Goal: Task Accomplishment & Management: Manage account settings

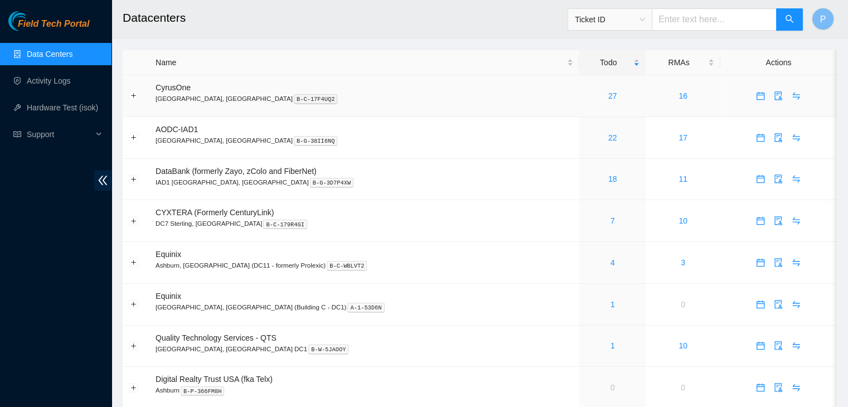
click at [586, 90] on div "27" at bounding box center [613, 96] width 54 height 12
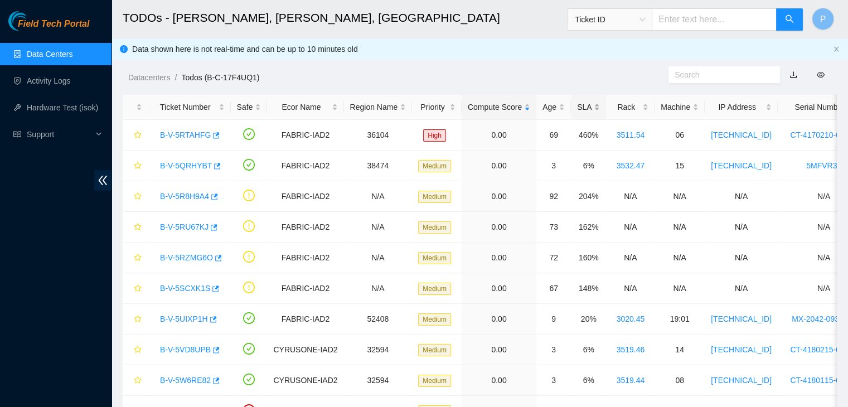
click at [580, 103] on div "SLA" at bounding box center [588, 107] width 23 height 12
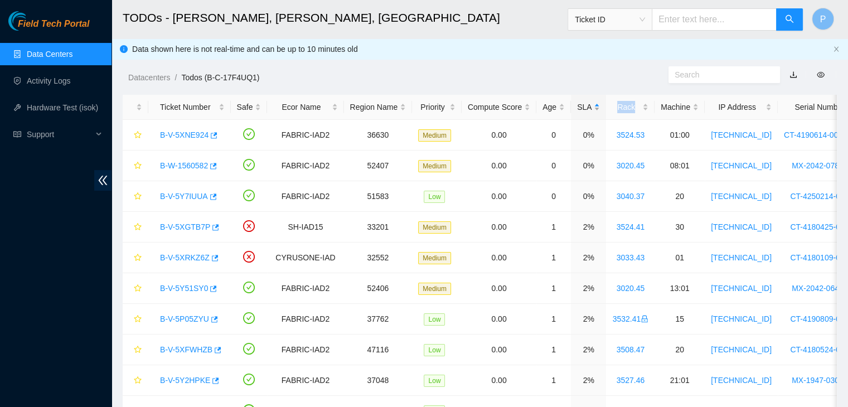
click at [580, 103] on div "SLA" at bounding box center [588, 107] width 23 height 12
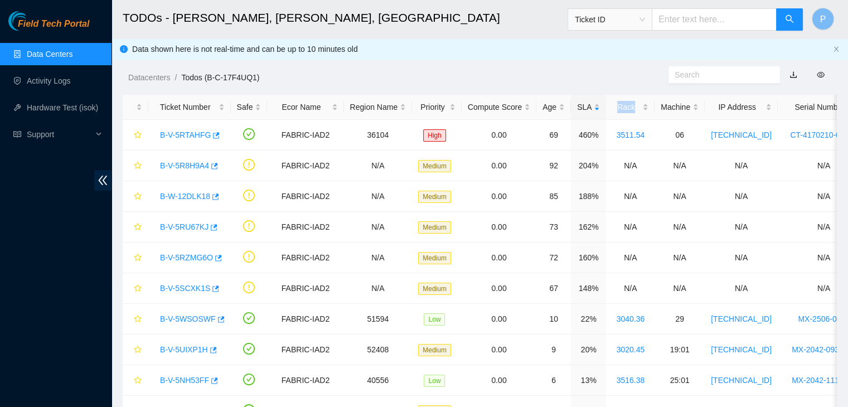
click at [70, 59] on link "Data Centers" at bounding box center [50, 54] width 46 height 9
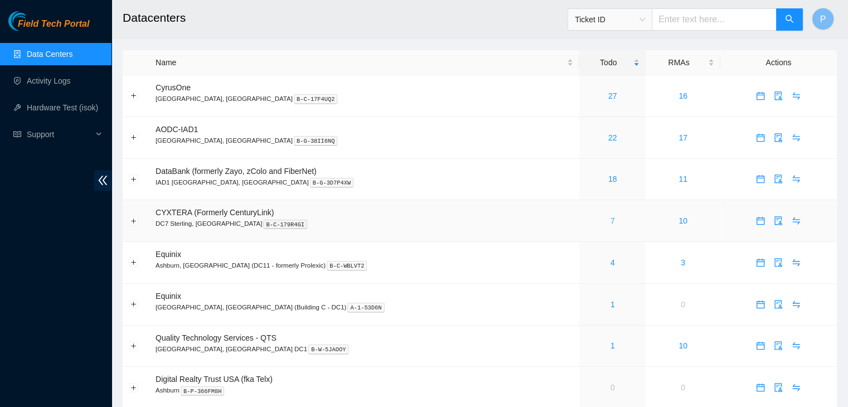
click at [611, 224] on link "7" at bounding box center [613, 220] width 4 height 9
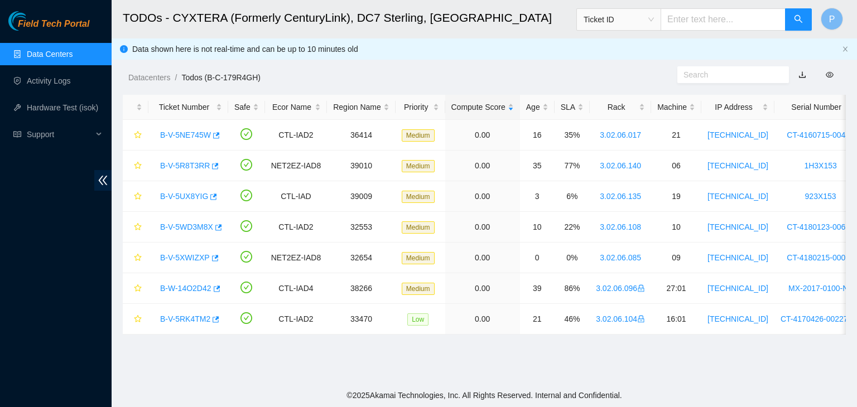
click at [54, 56] on link "Data Centers" at bounding box center [50, 54] width 46 height 9
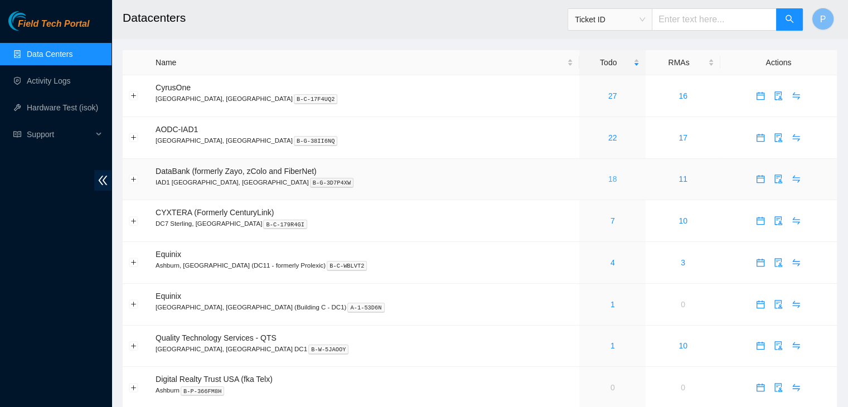
click at [608, 178] on link "18" at bounding box center [612, 179] width 9 height 9
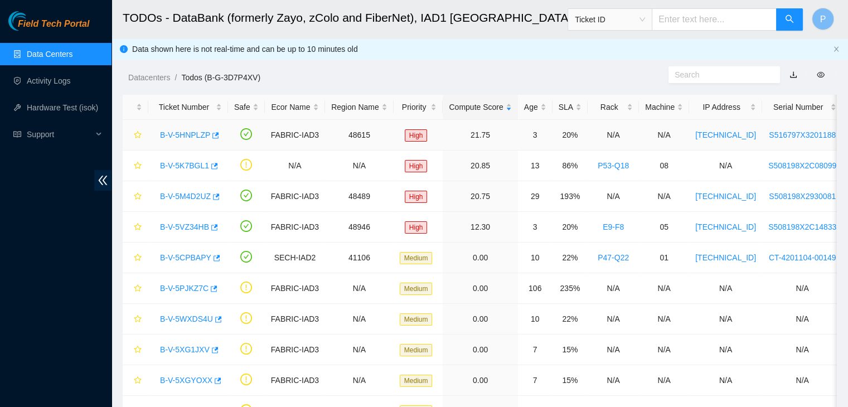
click at [191, 134] on link "B-V-5HNPLZP" at bounding box center [185, 135] width 50 height 9
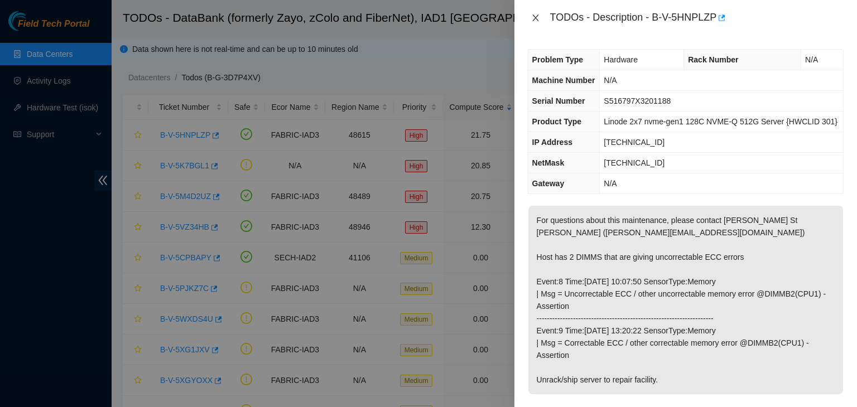
click at [537, 20] on icon "close" at bounding box center [535, 18] width 6 height 7
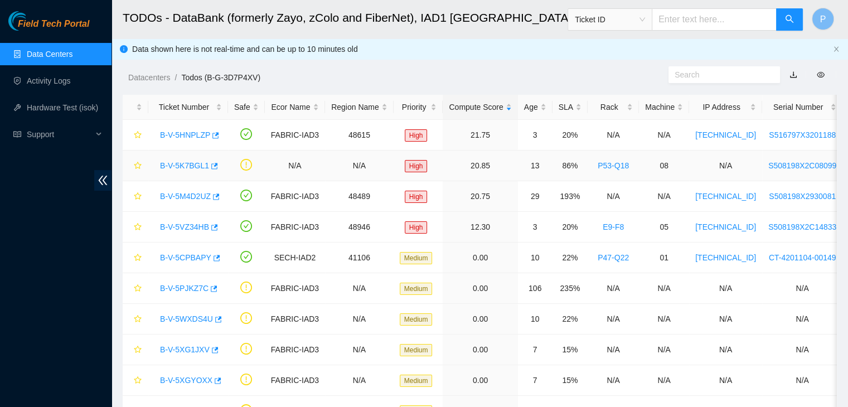
click at [197, 168] on link "B-V-5K7BGL1" at bounding box center [184, 165] width 49 height 9
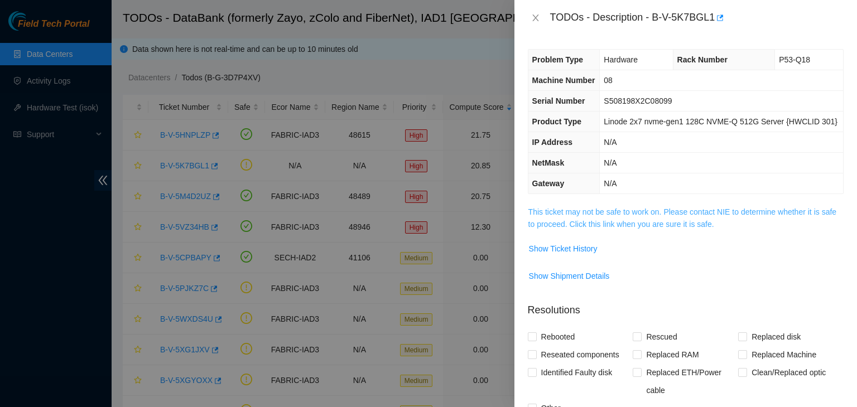
click at [580, 221] on link "This ticket may not be safe to work on. Please contact NIE to determine whether…" at bounding box center [682, 217] width 308 height 21
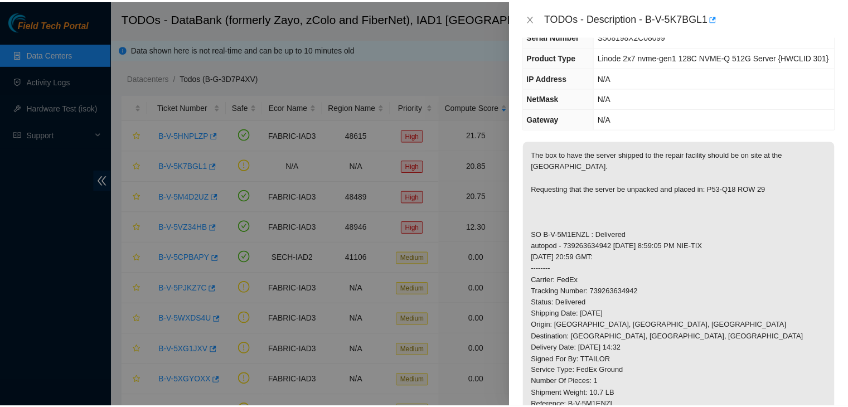
scroll to position [66, 0]
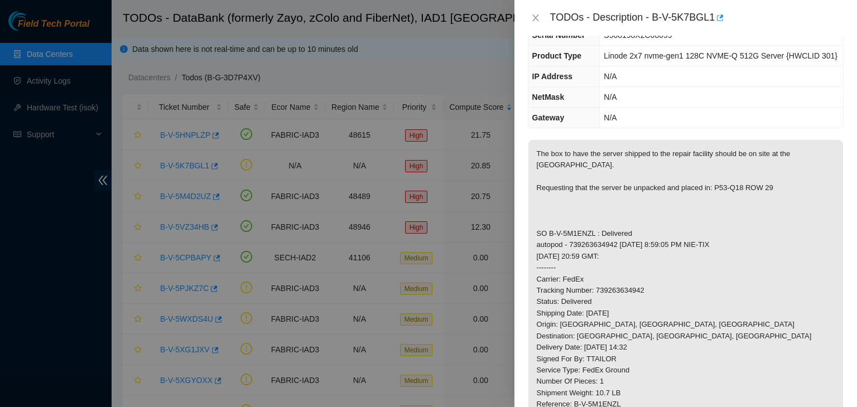
click at [676, 282] on p "The box to have the server shipped to the repair facility should be on site at …" at bounding box center [685, 291] width 315 height 302
click at [537, 15] on icon "close" at bounding box center [535, 17] width 9 height 9
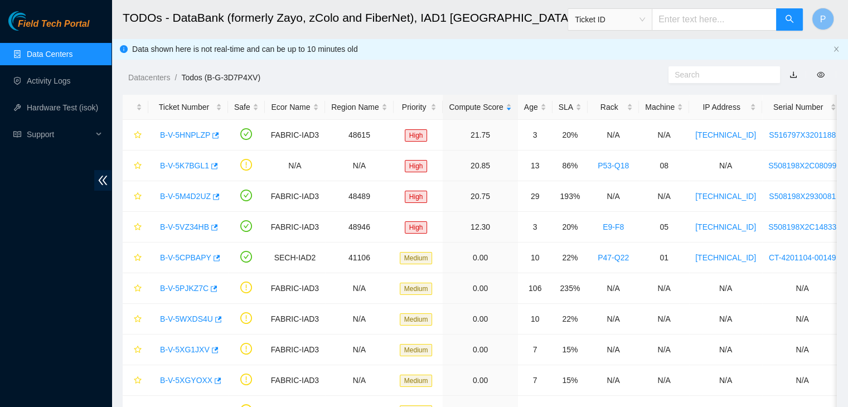
scroll to position [90, 0]
click at [49, 59] on link "Data Centers" at bounding box center [50, 54] width 46 height 9
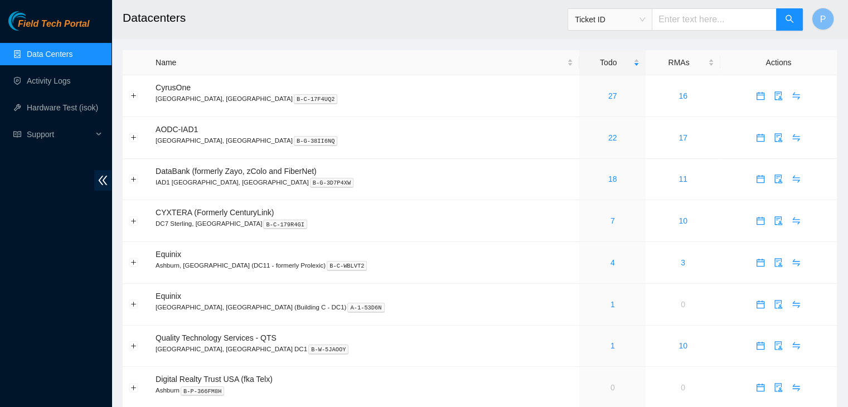
click at [35, 339] on div "Field Tech Portal Data Centers Activity Logs Hardware Test (isok) Support" at bounding box center [56, 209] width 112 height 396
click at [586, 138] on div "22" at bounding box center [613, 138] width 54 height 12
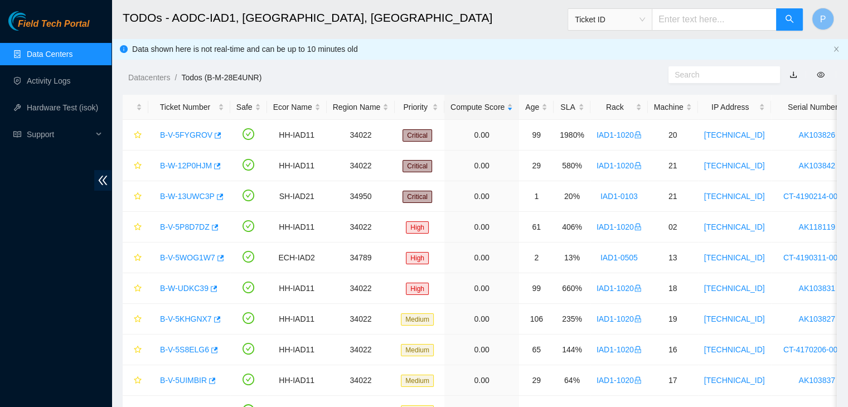
click at [103, 329] on div "Field Tech Portal Data Centers Activity Logs Hardware Test (isok) Support" at bounding box center [56, 209] width 112 height 396
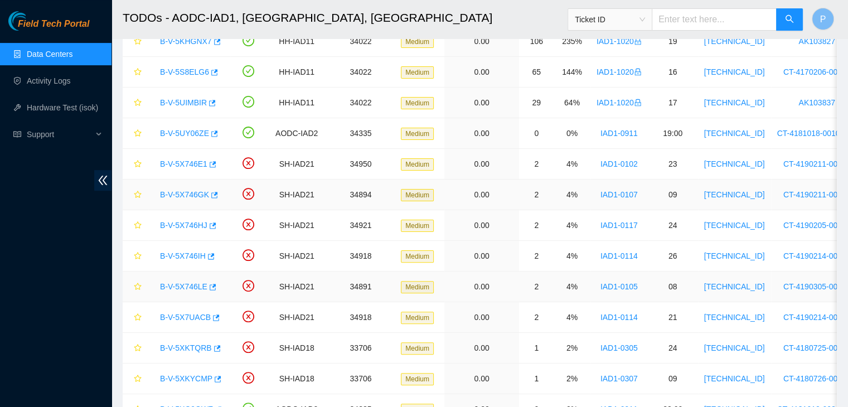
scroll to position [282, 0]
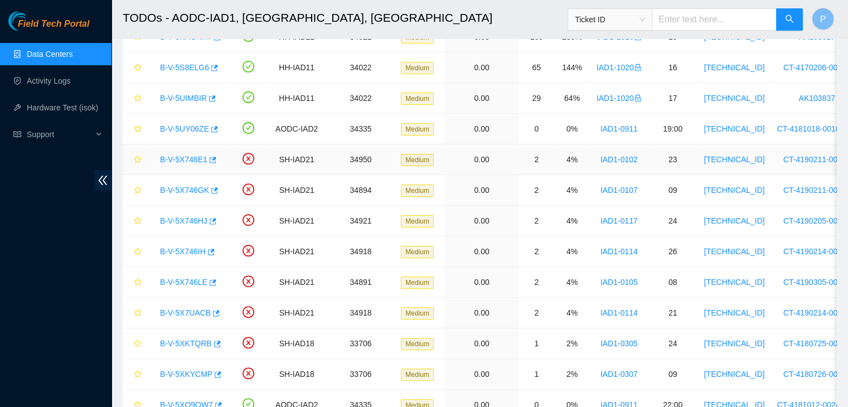
click at [186, 157] on link "B-V-5X746E1" at bounding box center [183, 159] width 47 height 9
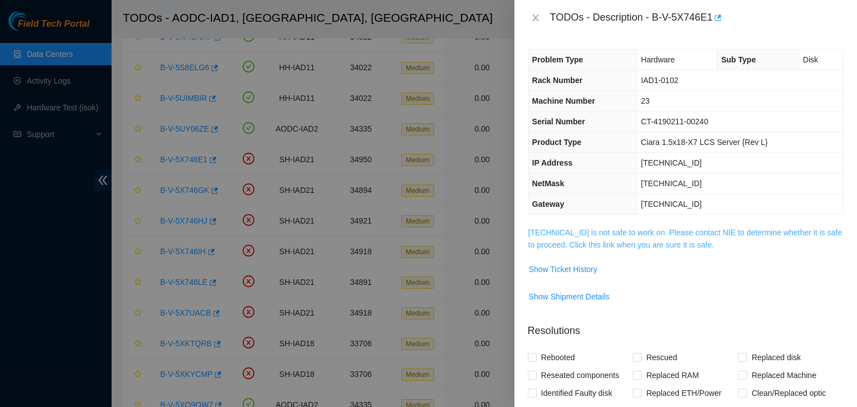
click at [692, 239] on link "[TECHNICAL_ID] is not safe to work on. Please contact NIE to determine whether …" at bounding box center [685, 238] width 314 height 21
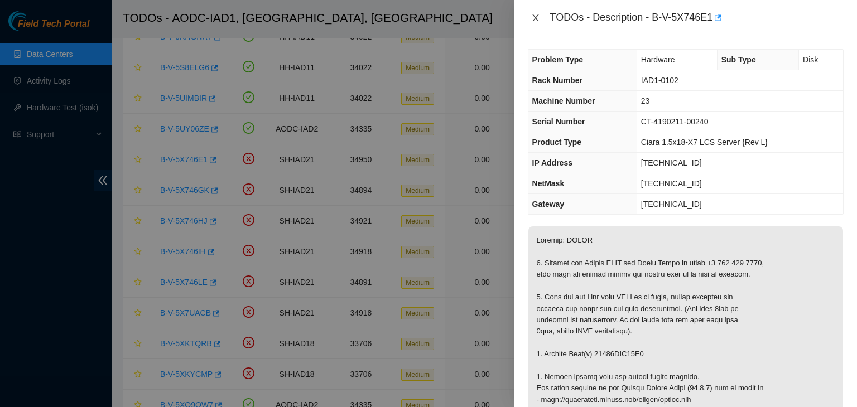
click at [533, 21] on icon "close" at bounding box center [535, 18] width 6 height 7
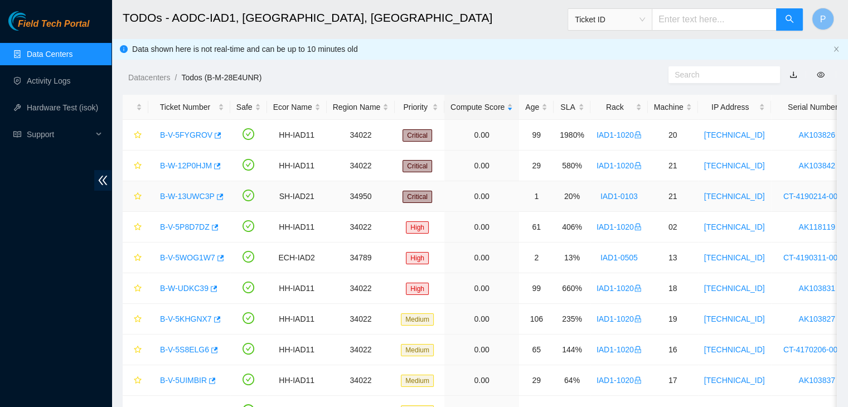
click at [178, 200] on link "B-W-13UWC3P" at bounding box center [187, 196] width 55 height 9
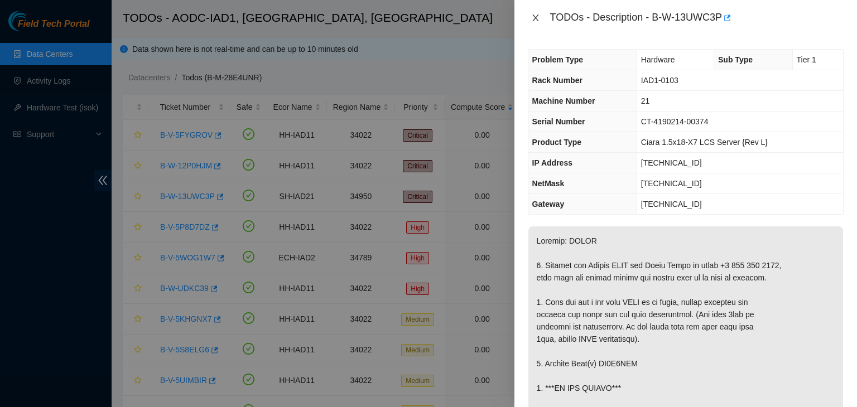
click at [535, 17] on icon "close" at bounding box center [535, 18] width 6 height 7
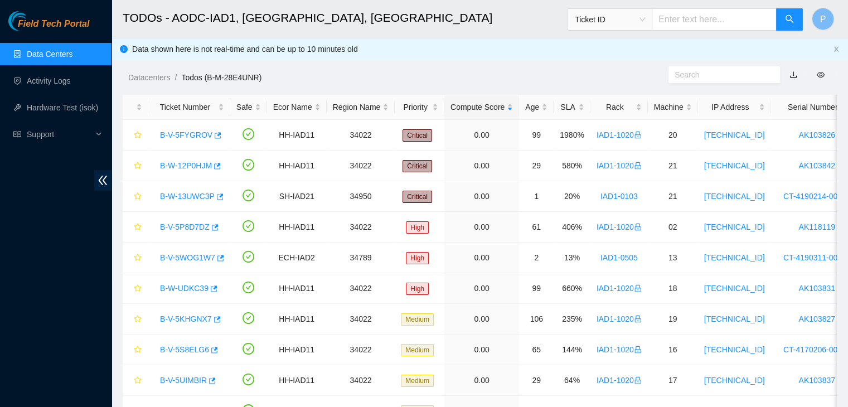
click at [61, 51] on link "Data Centers" at bounding box center [50, 54] width 46 height 9
